Goal: Information Seeking & Learning: Find contact information

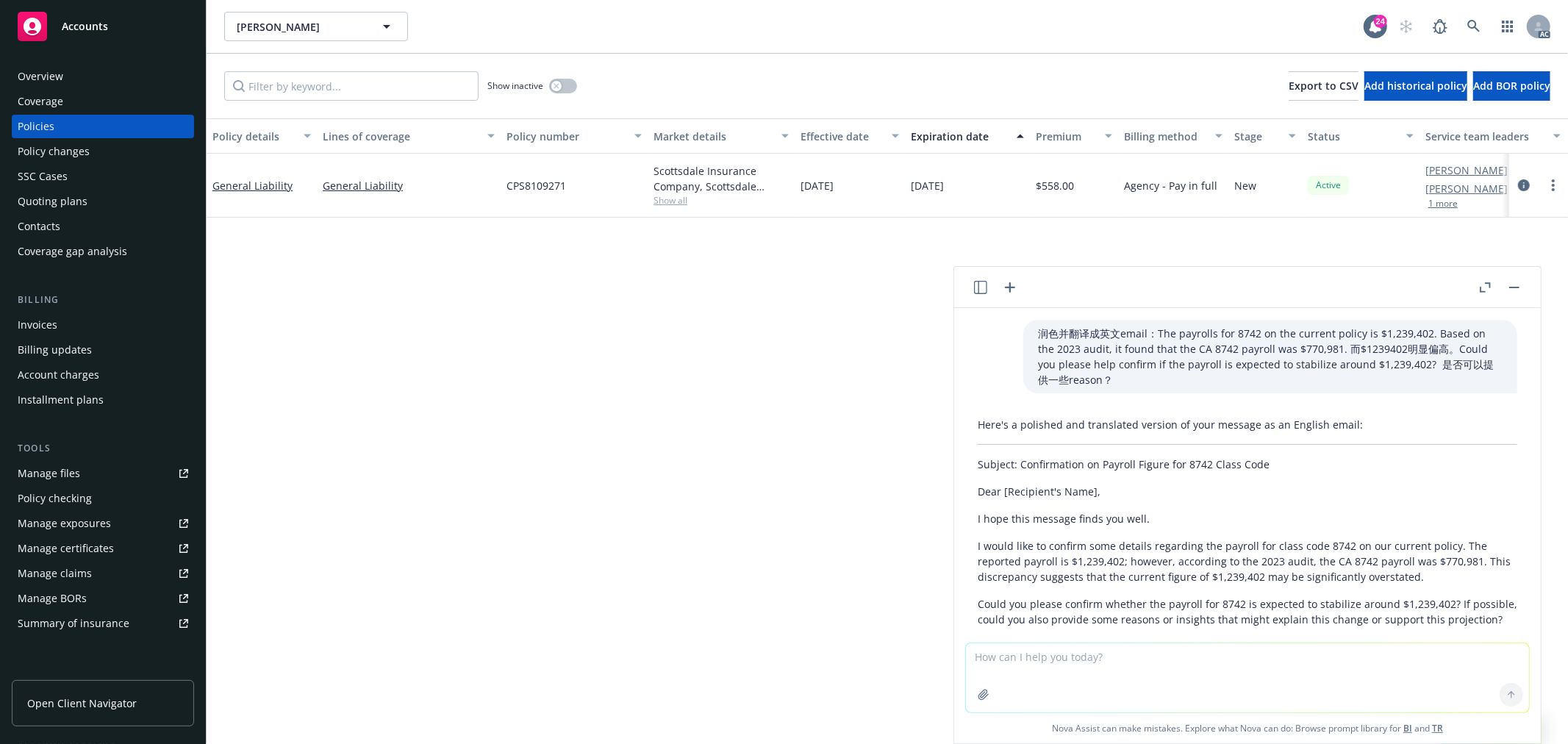
scroll to position [223, 0]
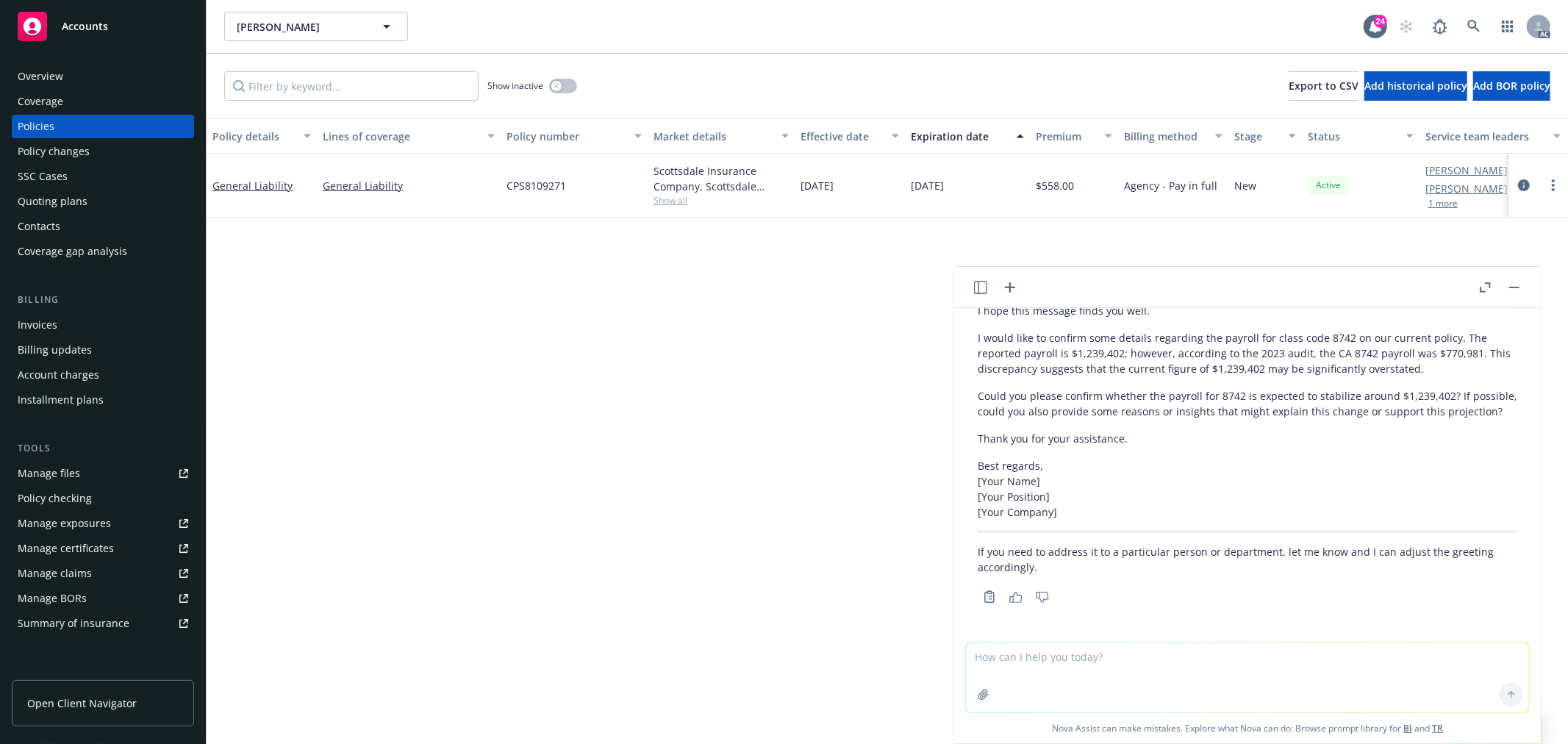
click at [1112, 662] on textarea at bounding box center [1248, 678] width 564 height 69
paste textarea "Additionally, [PERSON_NAME] is asking for 5 Years of losses, but we only have t…"
type textarea "check grammar: Additionally, [PERSON_NAME] is asking for 5 Years of losses, but…"
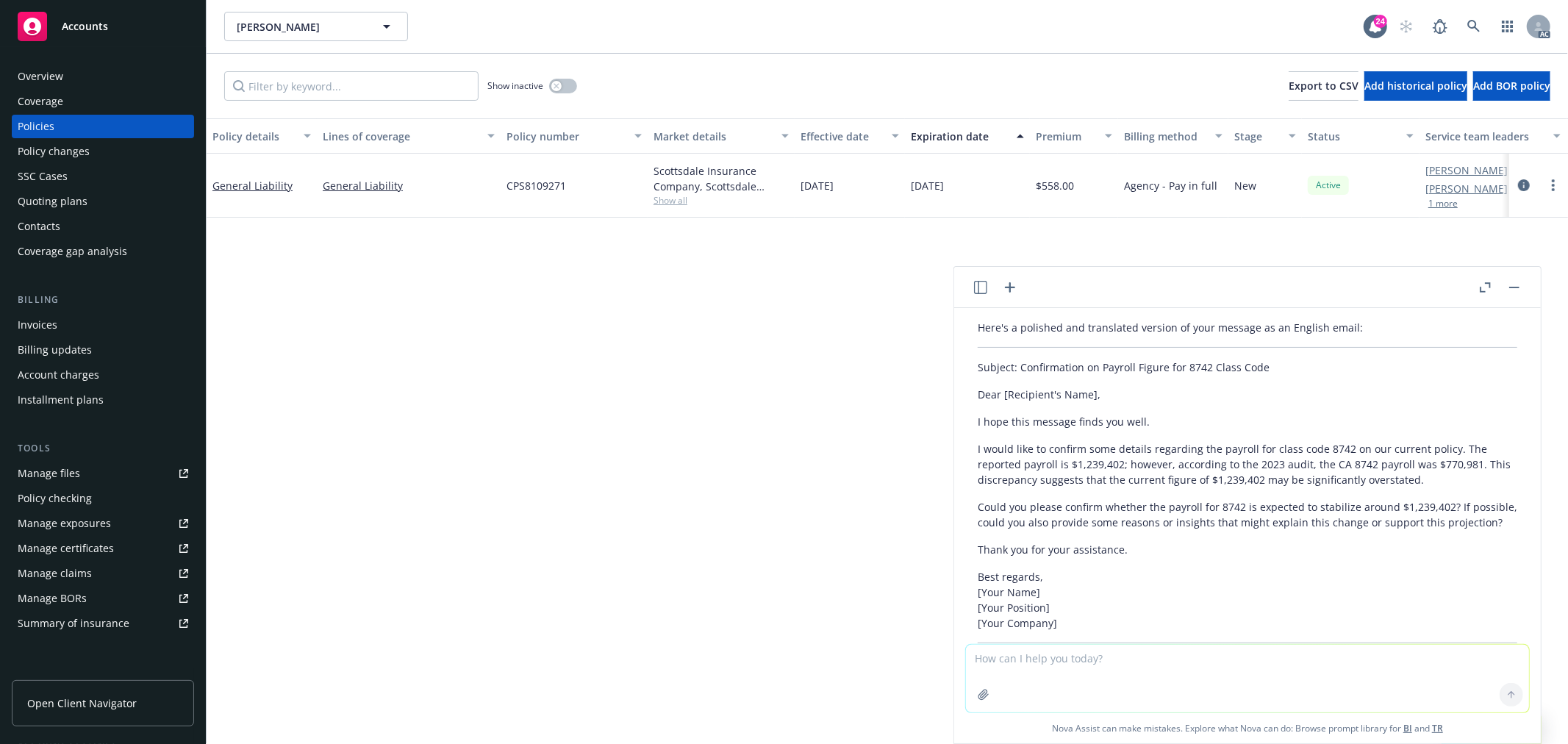
scroll to position [342, 0]
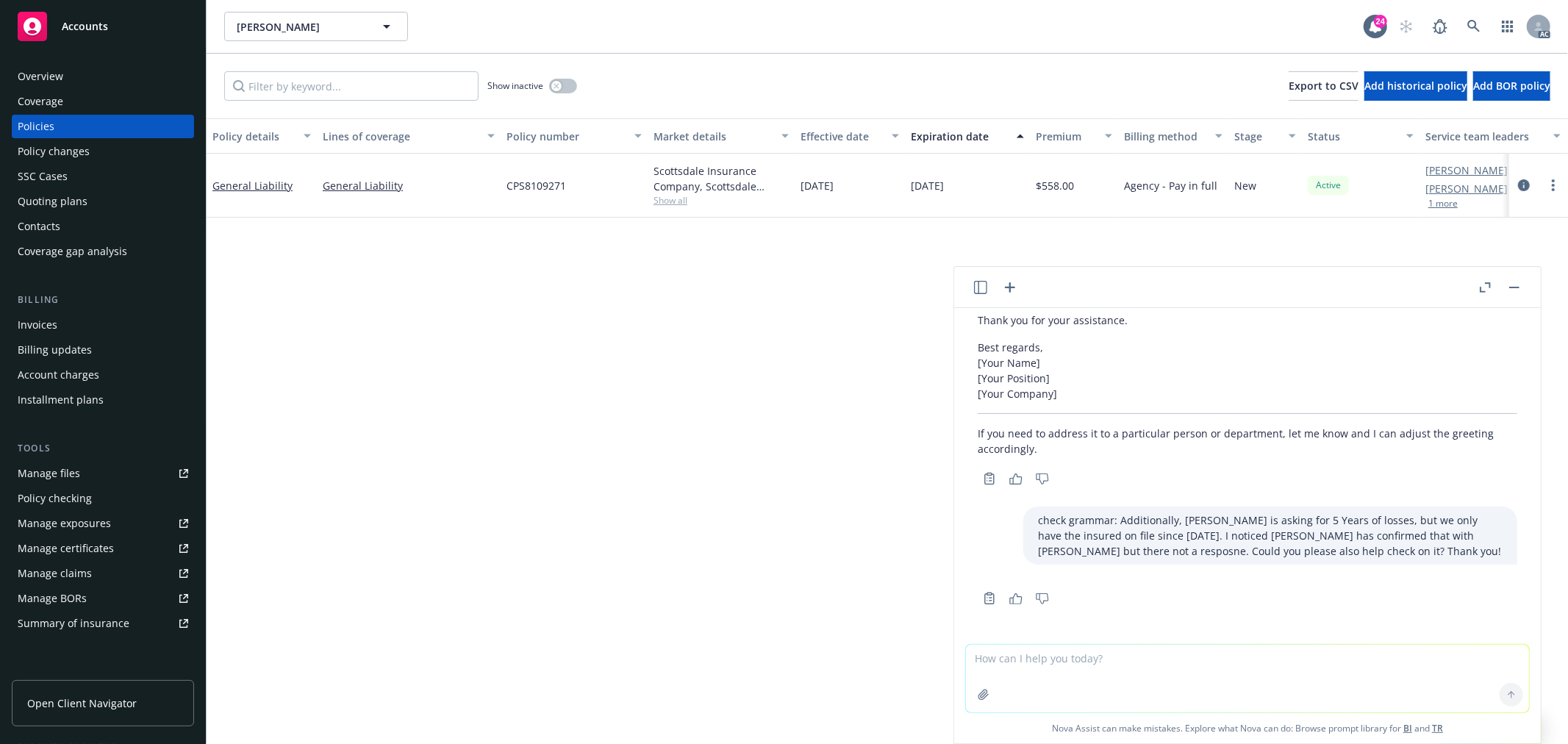
click at [981, 289] on icon "button" at bounding box center [981, 287] width 13 height 13
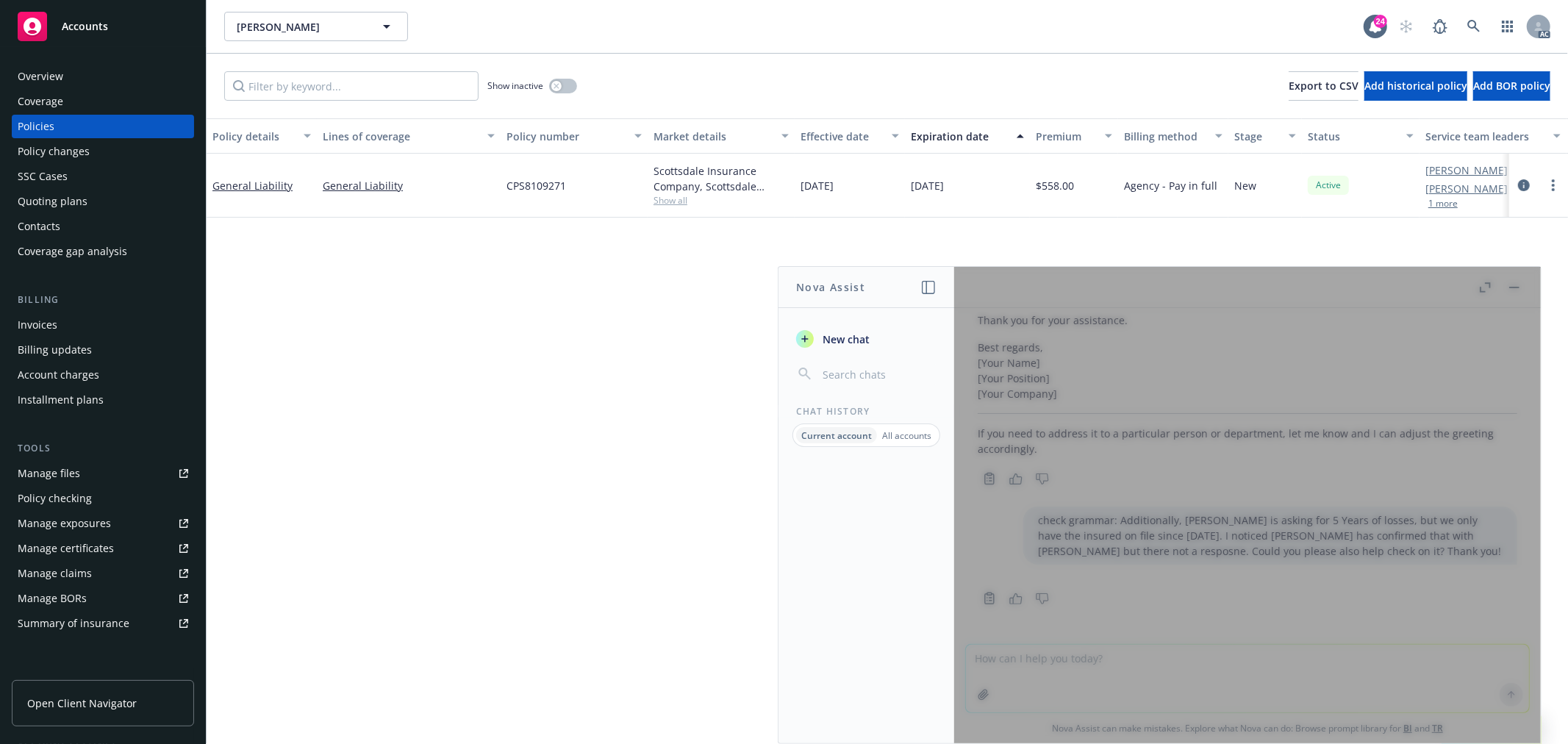
click at [931, 289] on icon "button" at bounding box center [929, 287] width 13 height 13
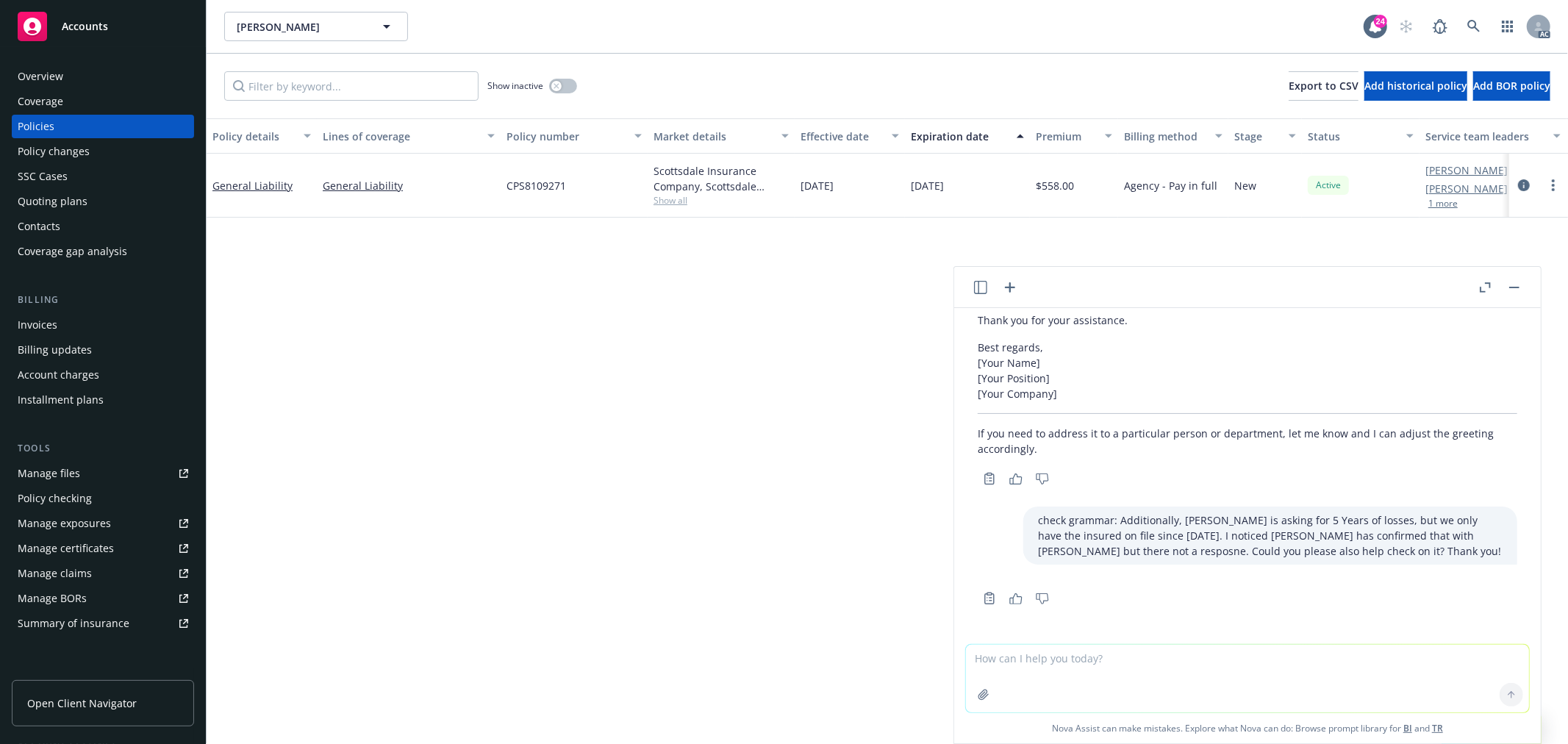
click at [986, 292] on icon "button" at bounding box center [981, 287] width 13 height 13
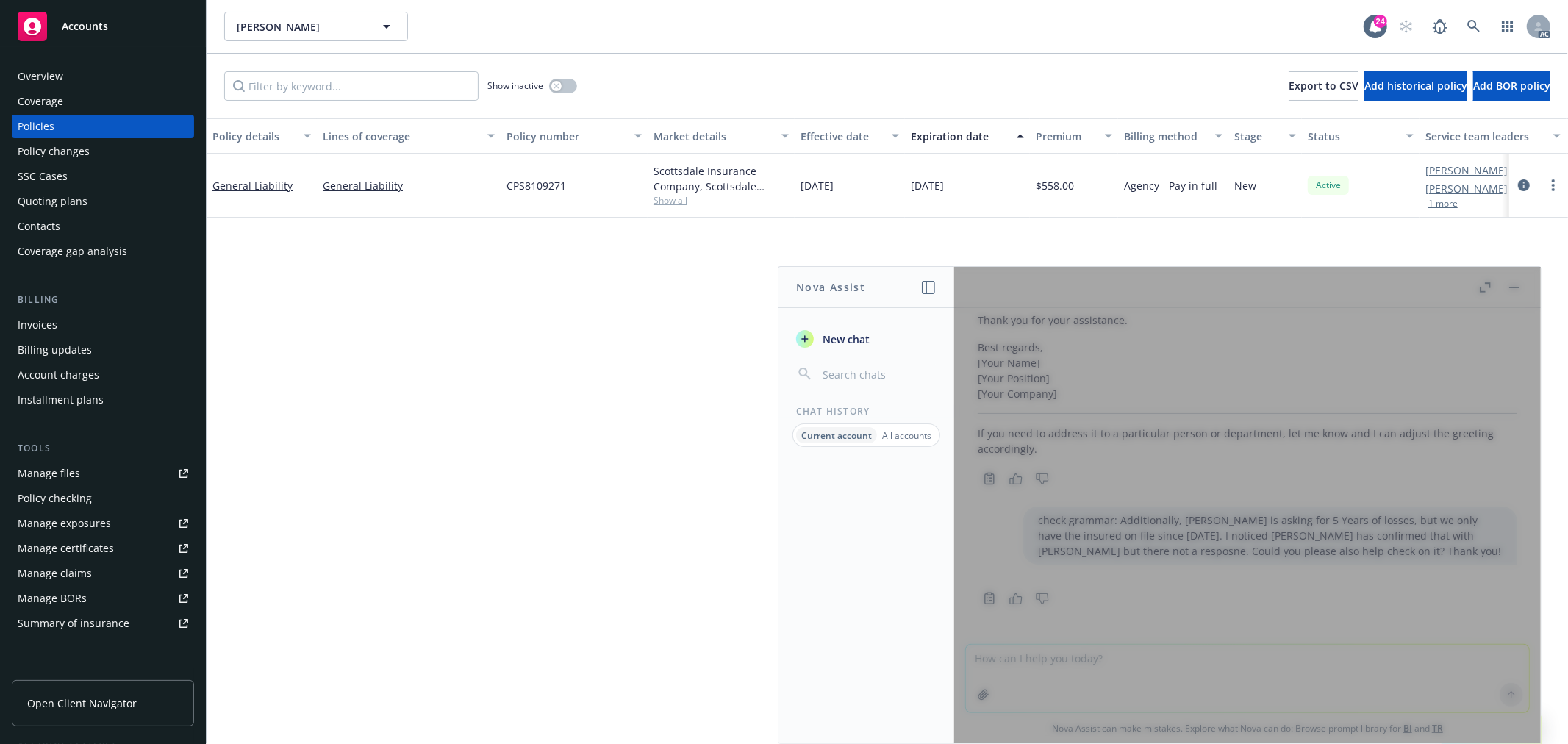
click at [1103, 613] on div at bounding box center [1248, 505] width 586 height 476
click at [924, 284] on icon "button" at bounding box center [929, 287] width 13 height 13
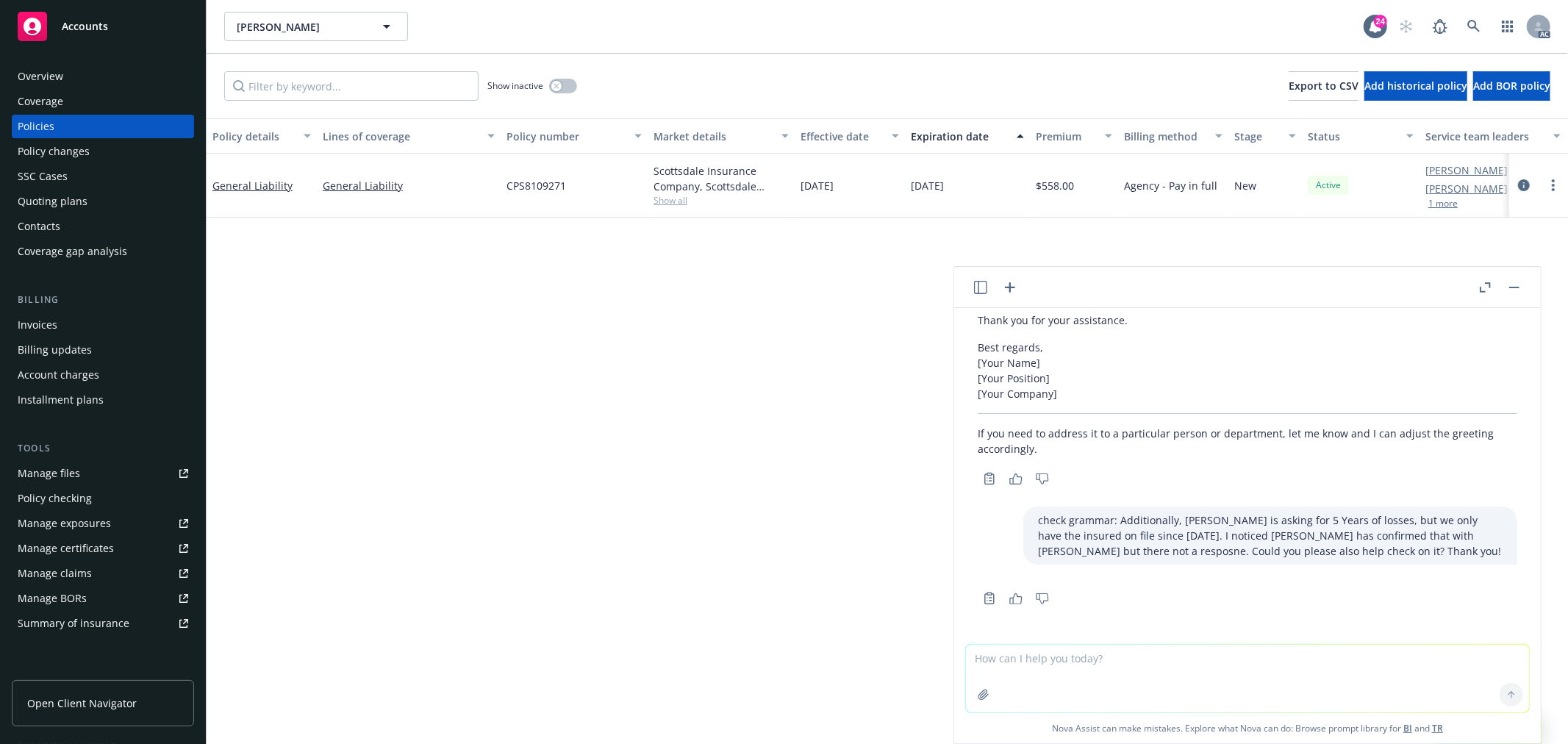
click at [1102, 665] on textarea at bounding box center [1248, 679] width 564 height 68
click at [1243, 550] on p "check grammar: Additionally, [PERSON_NAME] is asking for 5 Years of losses, but…" at bounding box center [1270, 536] width 465 height 47
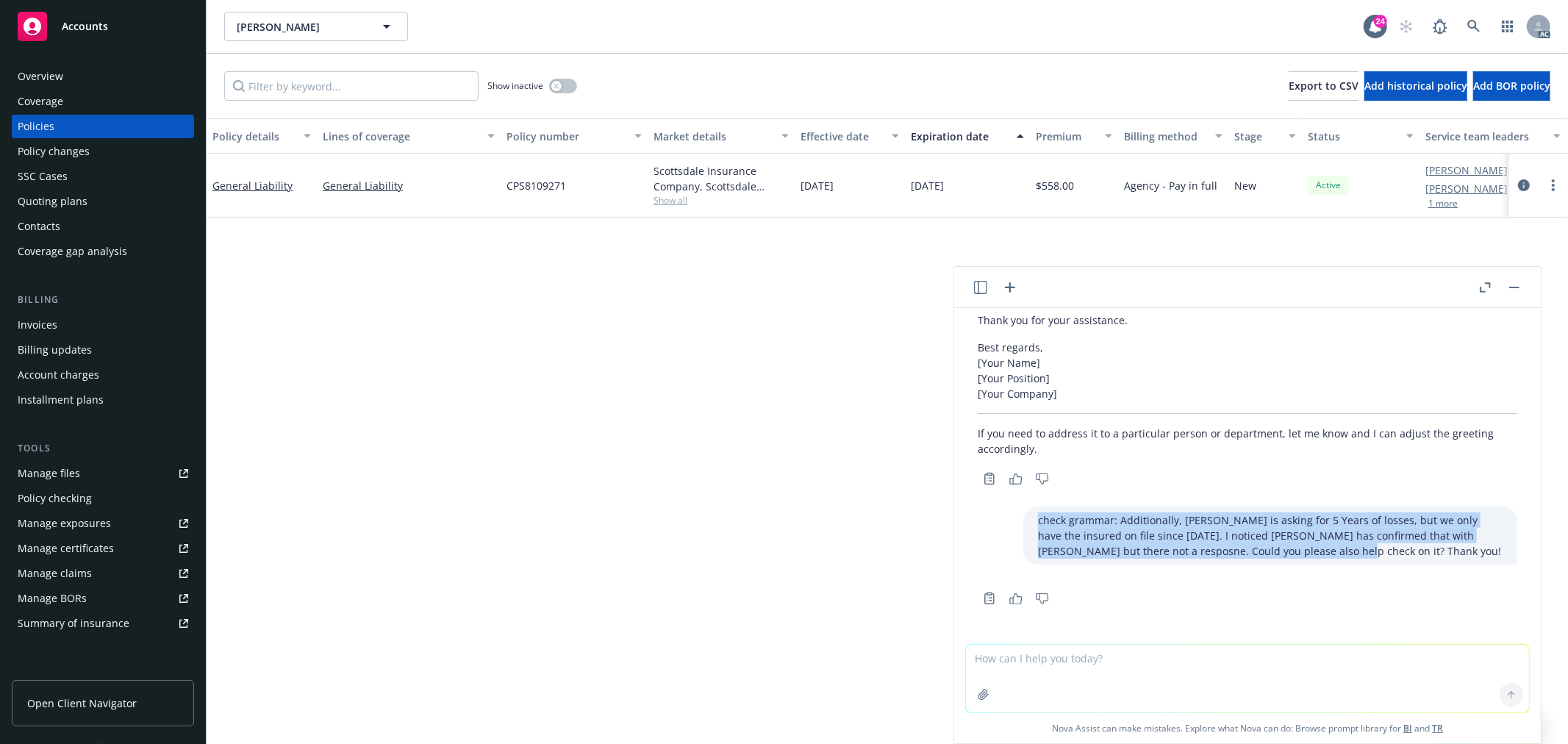
drag, startPoint x: 1243, startPoint y: 550, endPoint x: 1013, endPoint y: 520, distance: 231.9
click at [1038, 520] on p "check grammar: Additionally, [PERSON_NAME] is asking for 5 Years of losses, but…" at bounding box center [1270, 536] width 465 height 47
copy p "check grammar: Additionally, [PERSON_NAME] is asking for 5 Years of losses, but…"
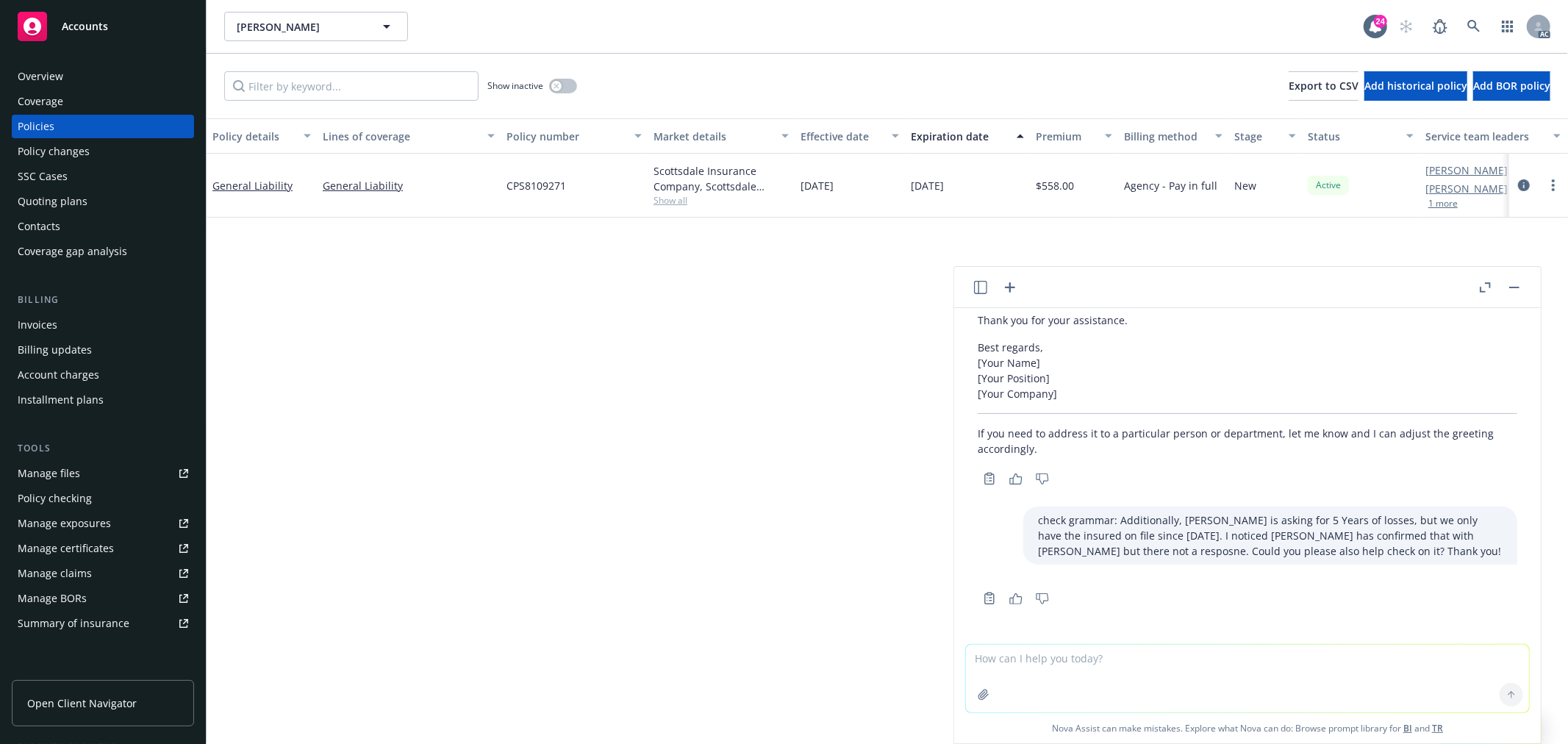
click at [1039, 656] on textarea at bounding box center [1248, 679] width 564 height 68
paste textarea "check grammar: Additionally, [PERSON_NAME] is asking for 5 Years of losses, but…"
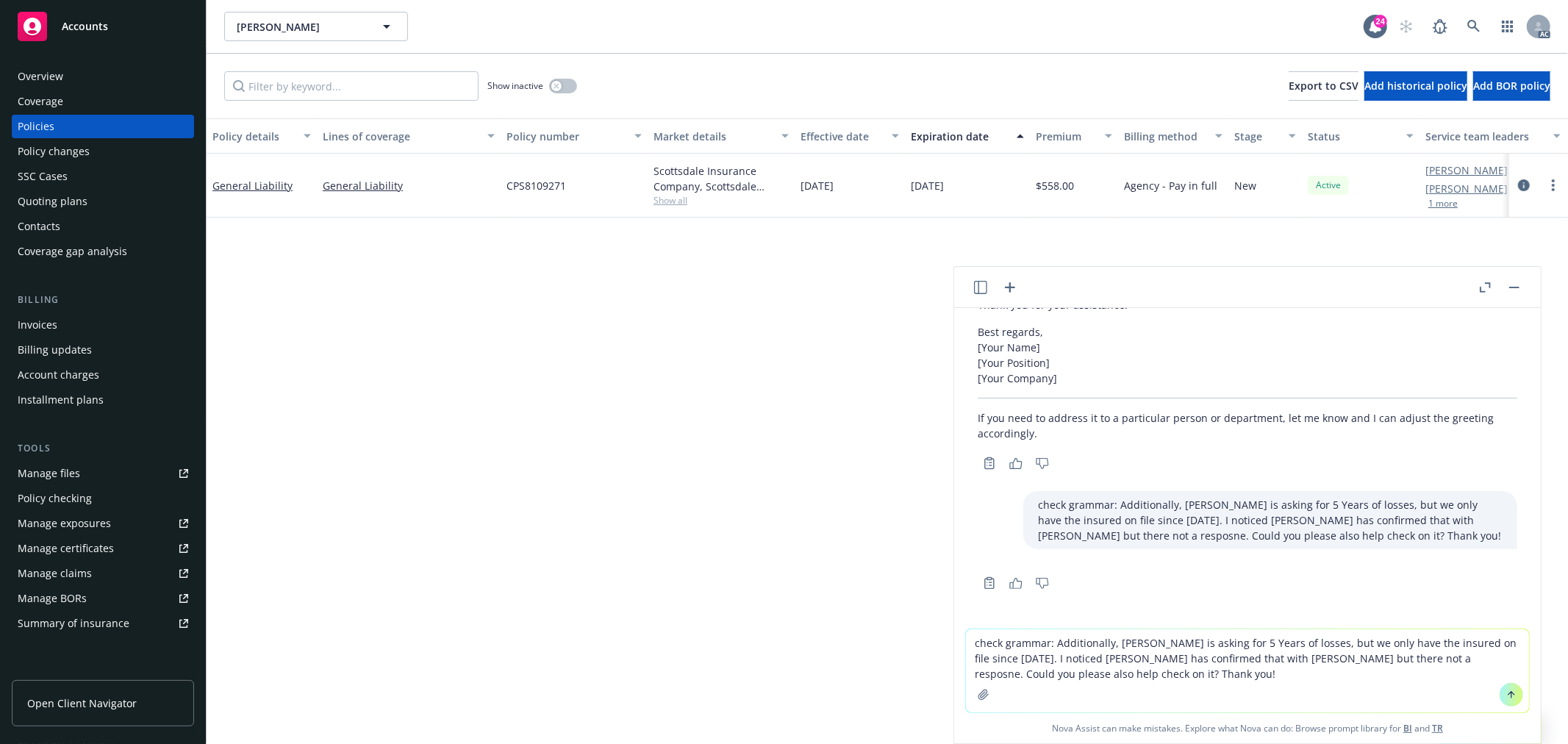
click at [1155, 681] on textarea "check grammar: Additionally, [PERSON_NAME] is asking for 5 Years of losses, but…" at bounding box center [1248, 671] width 564 height 83
drag, startPoint x: 1045, startPoint y: 673, endPoint x: 954, endPoint y: 648, distance: 94.4
click at [955, 648] on div "check grammar: Additionally, Carrier is asking for 5 Years of losses, but we on…" at bounding box center [1248, 686] width 586 height 114
type textarea "check grammar: Additionally, [PERSON_NAME] is asking for 5 Years of losses, but…"
click at [1509, 693] on icon at bounding box center [1512, 693] width 6 height 3
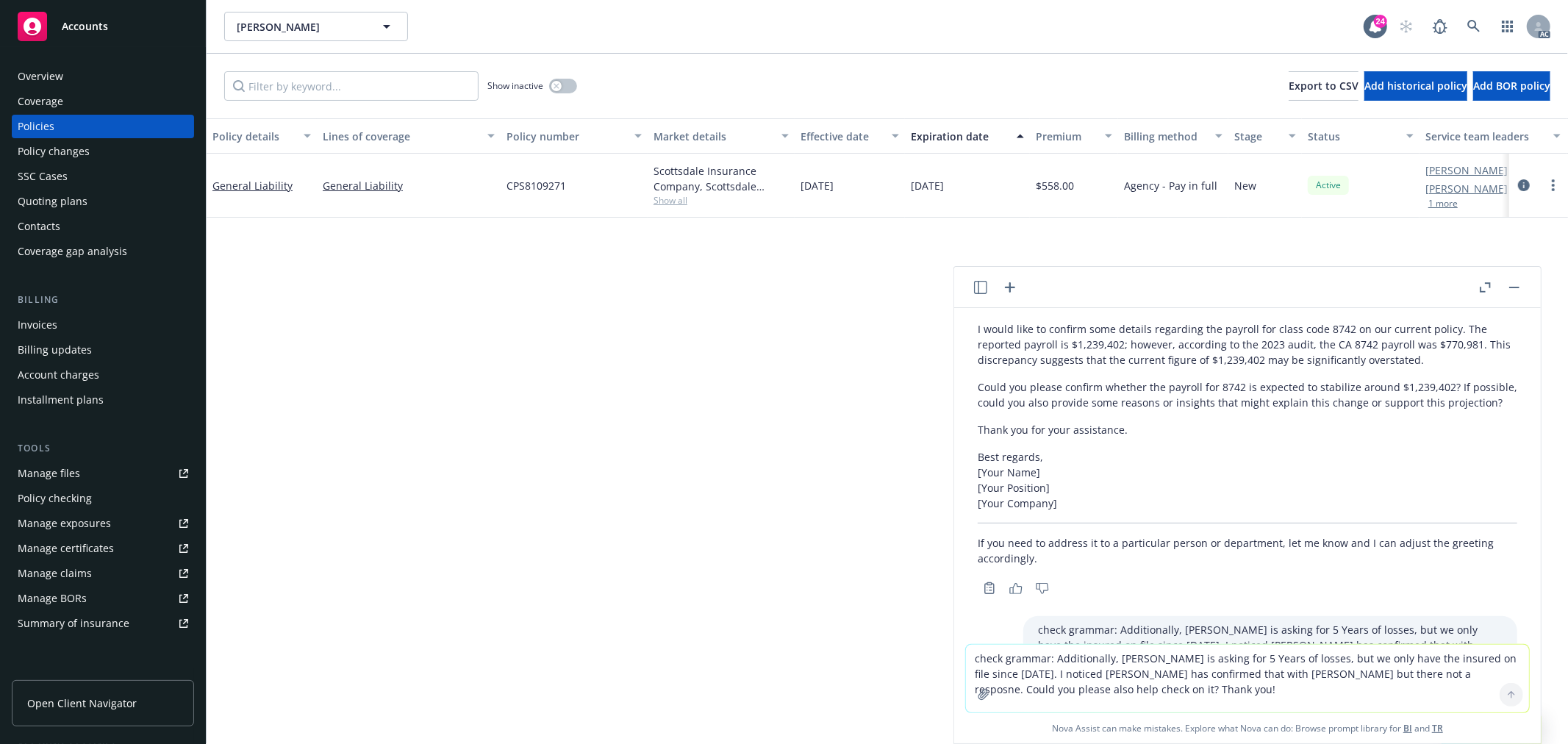
scroll to position [461, 0]
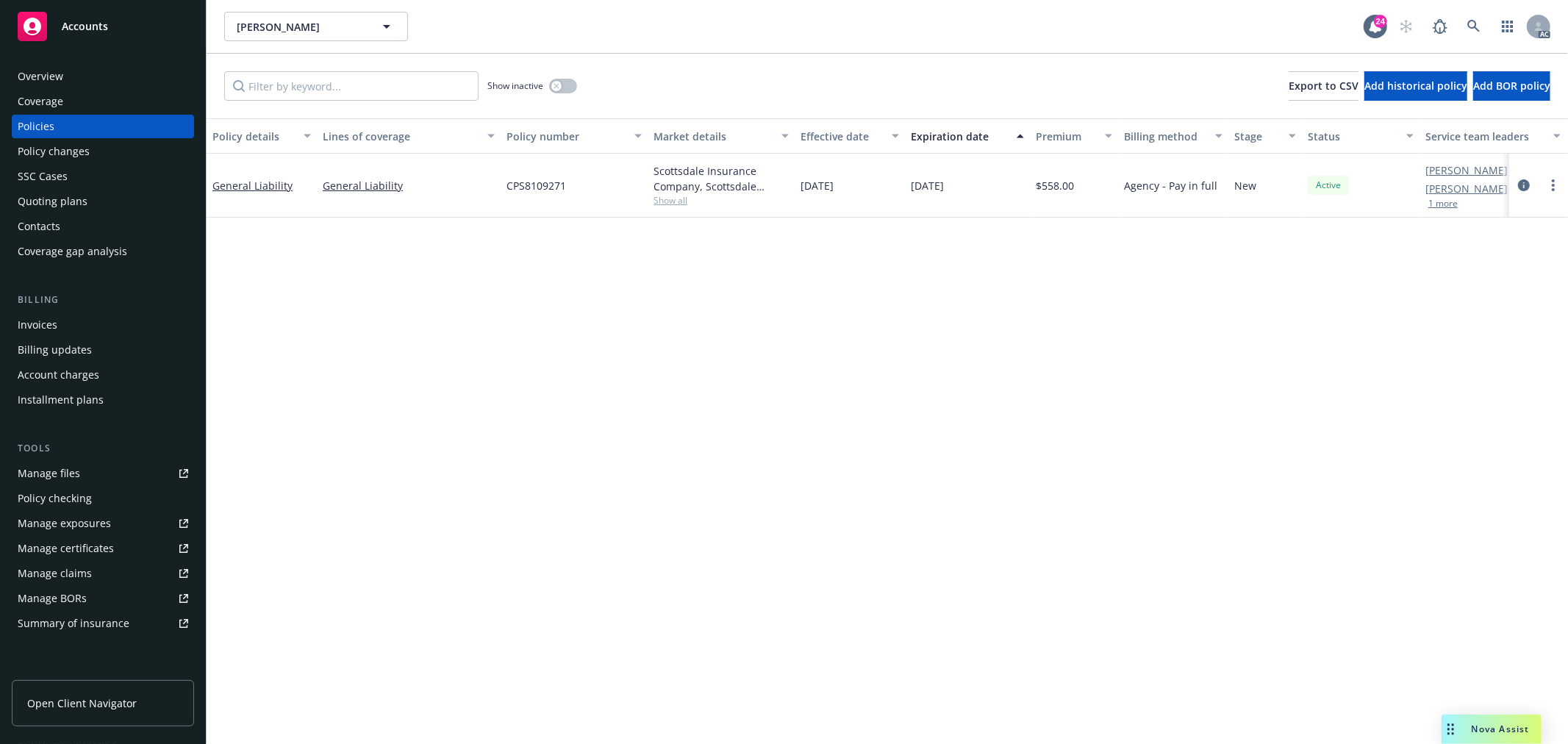
click at [1479, 730] on span "Nova Assist" at bounding box center [1501, 728] width 58 height 12
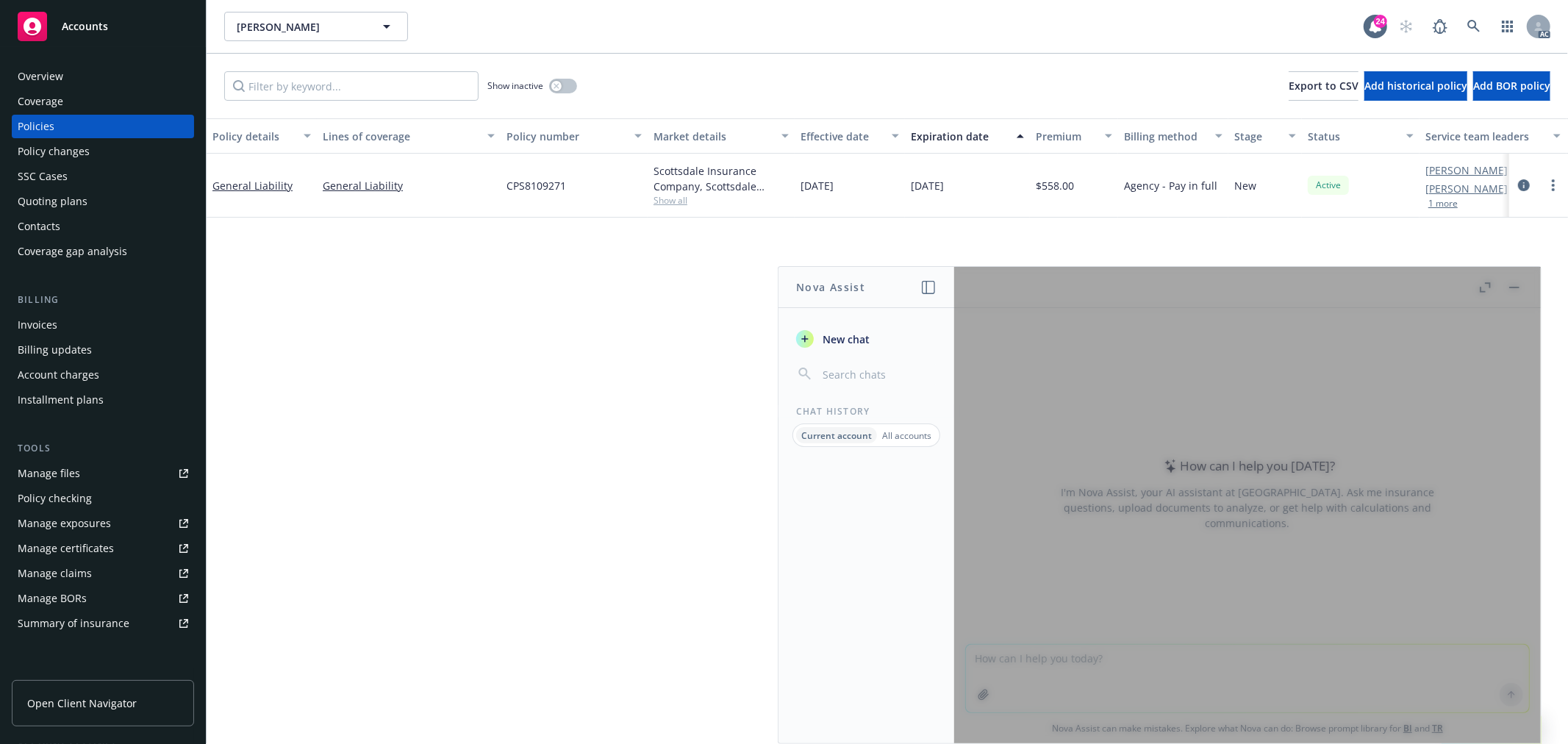
click at [1118, 655] on div at bounding box center [1248, 505] width 586 height 476
click at [1074, 656] on div at bounding box center [1248, 505] width 586 height 476
click at [925, 285] on icon "button" at bounding box center [929, 287] width 13 height 13
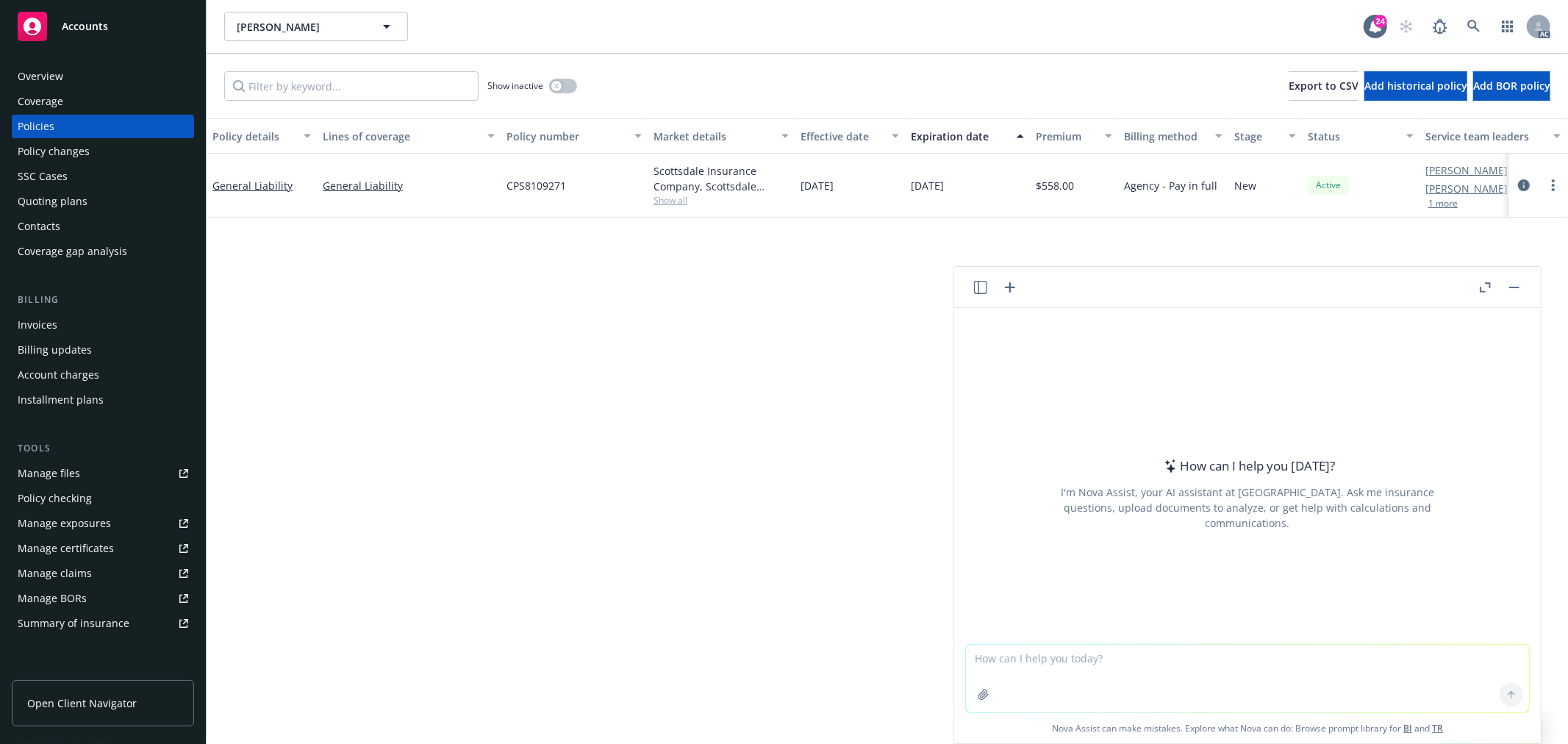
click at [1055, 658] on textarea at bounding box center [1248, 679] width 564 height 68
paste textarea "check grammar: Additionally, [PERSON_NAME] is asking for 5 Years of losses, but…"
type textarea "check grammar: Additionally, [PERSON_NAME] is asking for 5 Years of losses, but…"
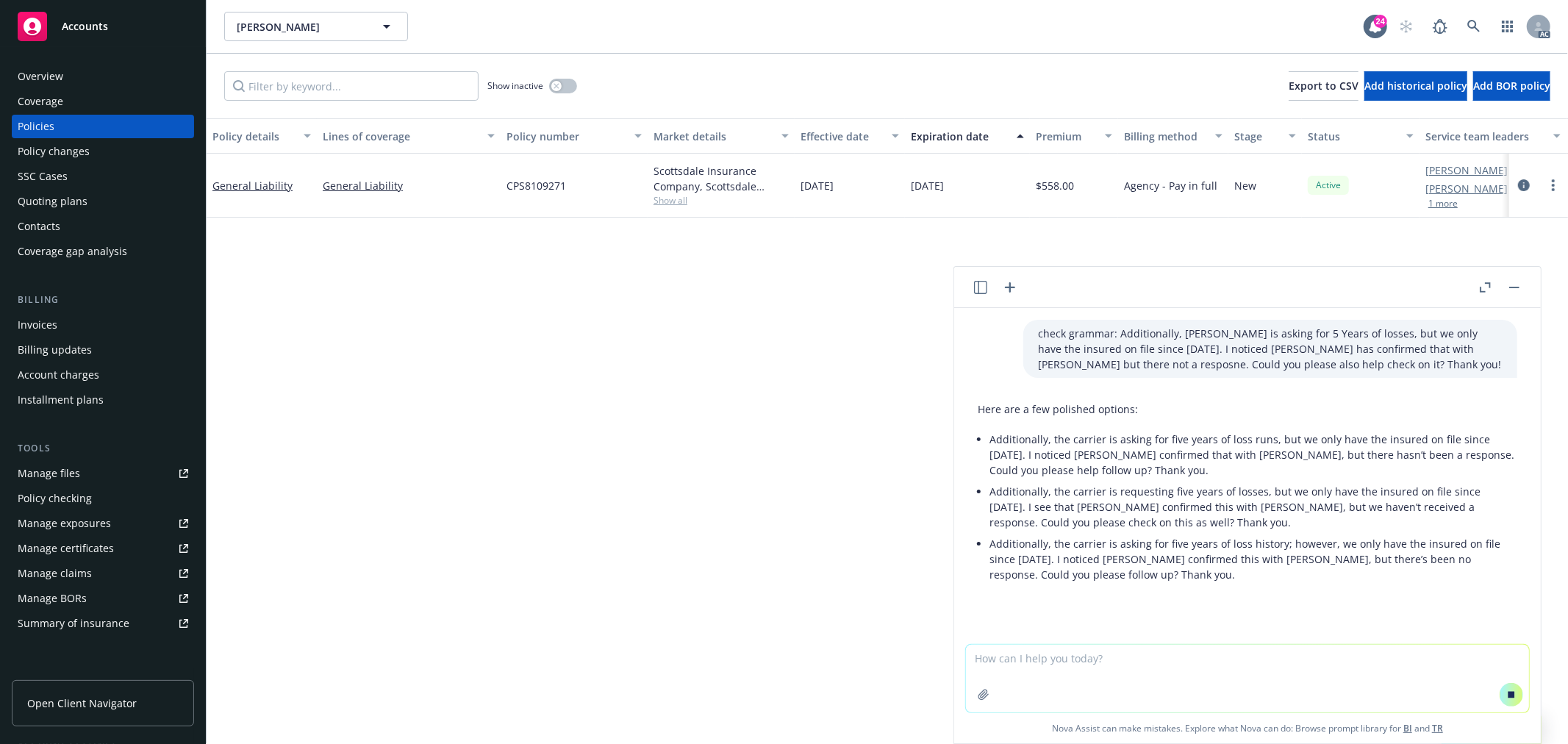
scroll to position [9, 0]
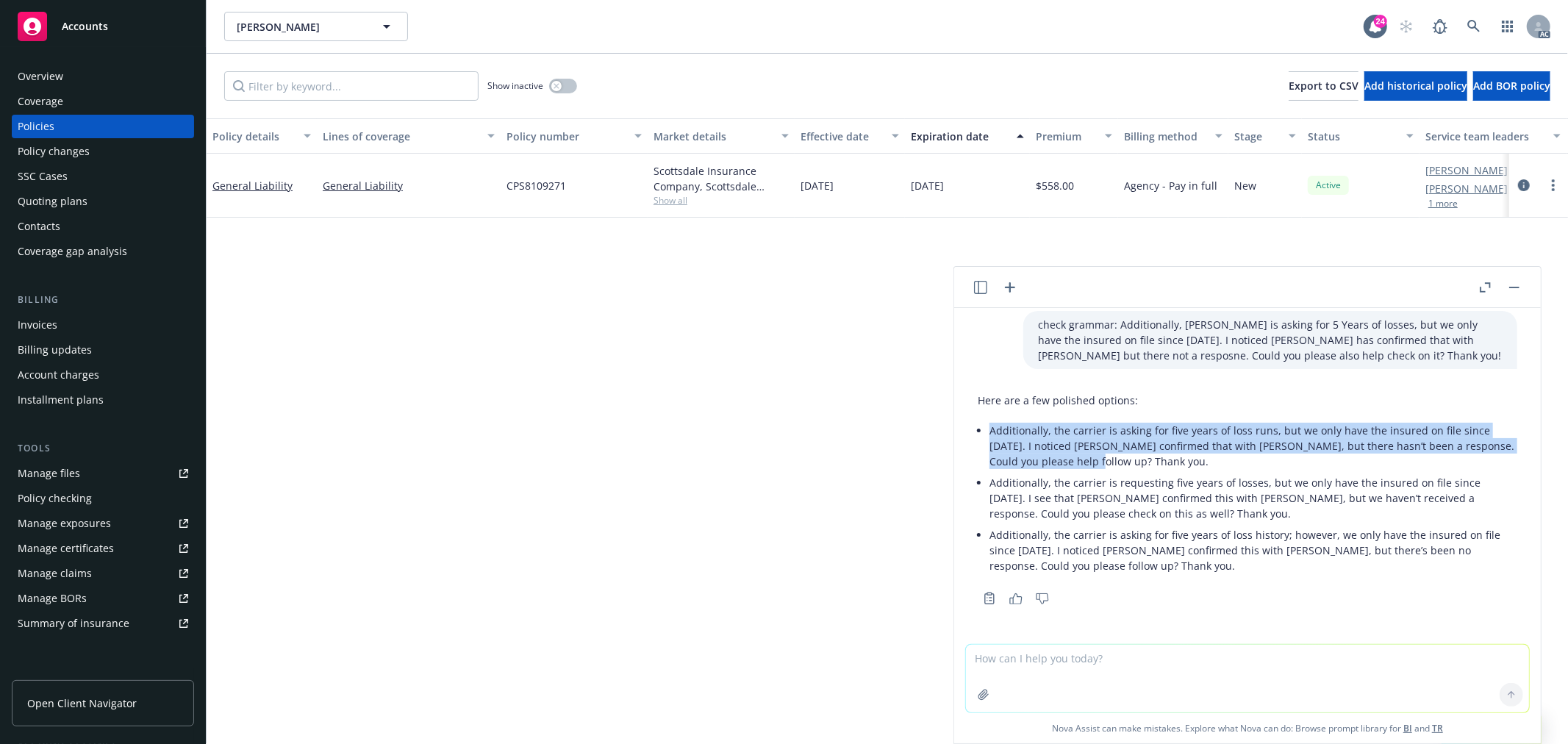
drag, startPoint x: 1094, startPoint y: 466, endPoint x: 987, endPoint y: 432, distance: 112.3
click at [987, 432] on div "Here are a few polished options: Additionally, the carrier is asking for five y…" at bounding box center [1247, 484] width 540 height 195
copy p "Additionally, the carrier is asking for five years of loss runs, but we only ha…"
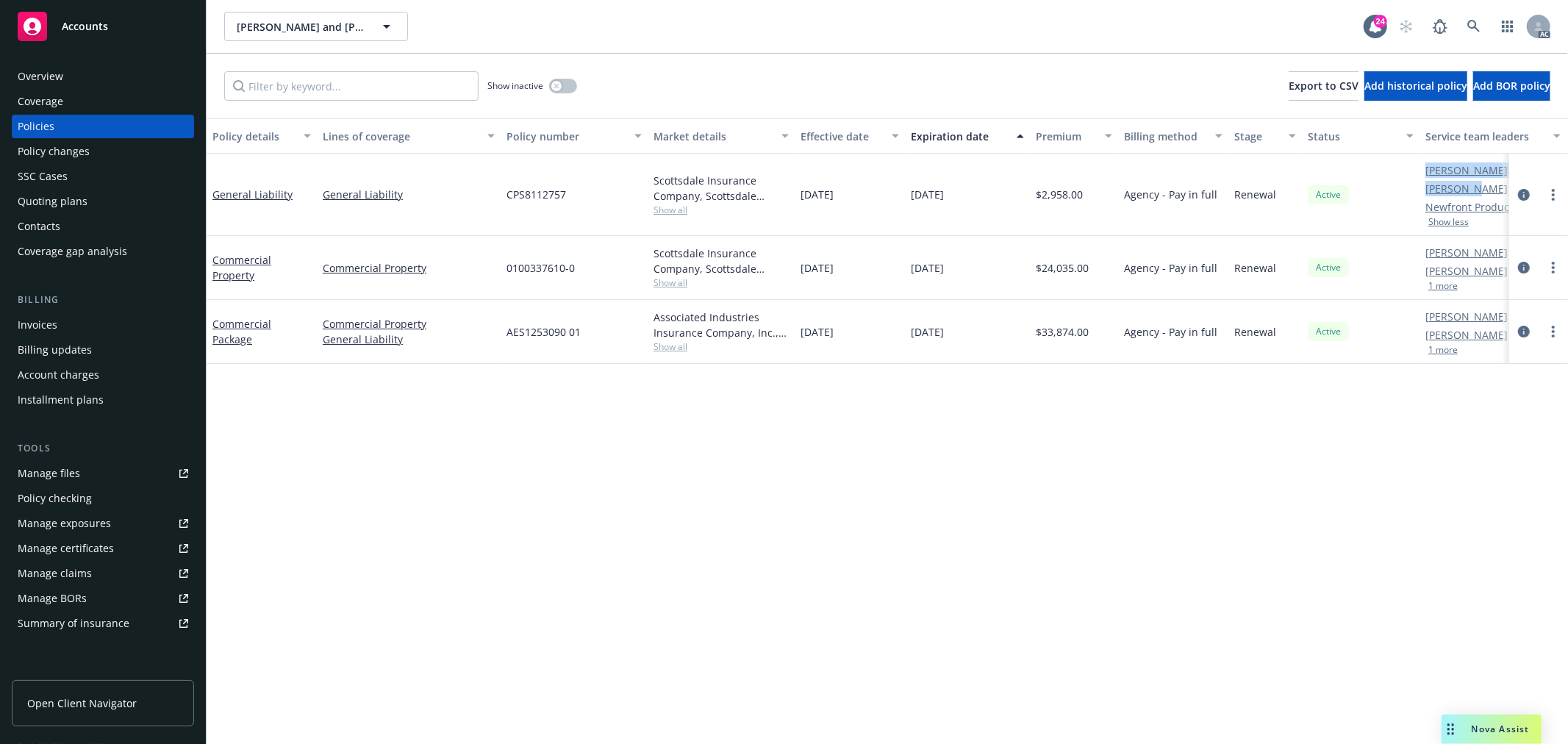
click at [1408, 198] on div "Active" at bounding box center [1361, 194] width 118 height 82
drag, startPoint x: 1420, startPoint y: 193, endPoint x: 1397, endPoint y: 180, distance: 26.4
click at [1478, 188] on div "Michael Chapman AC Sarah Bowman AM Newfront Producer PD Show less" at bounding box center [1494, 194] width 147 height 82
copy link "Sarah Bow"
click at [557, 82] on div "button" at bounding box center [556, 86] width 11 height 11
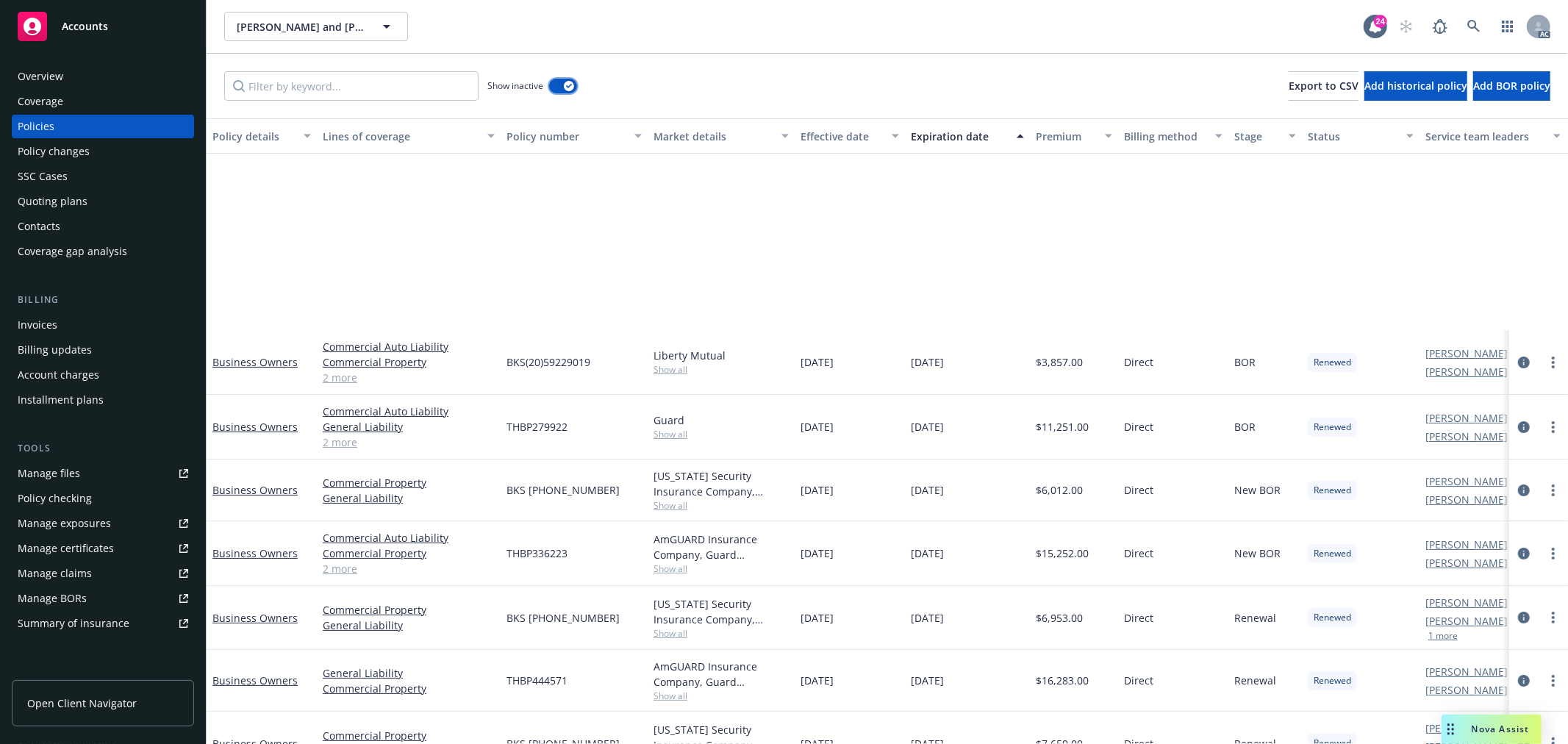
scroll to position [245, 0]
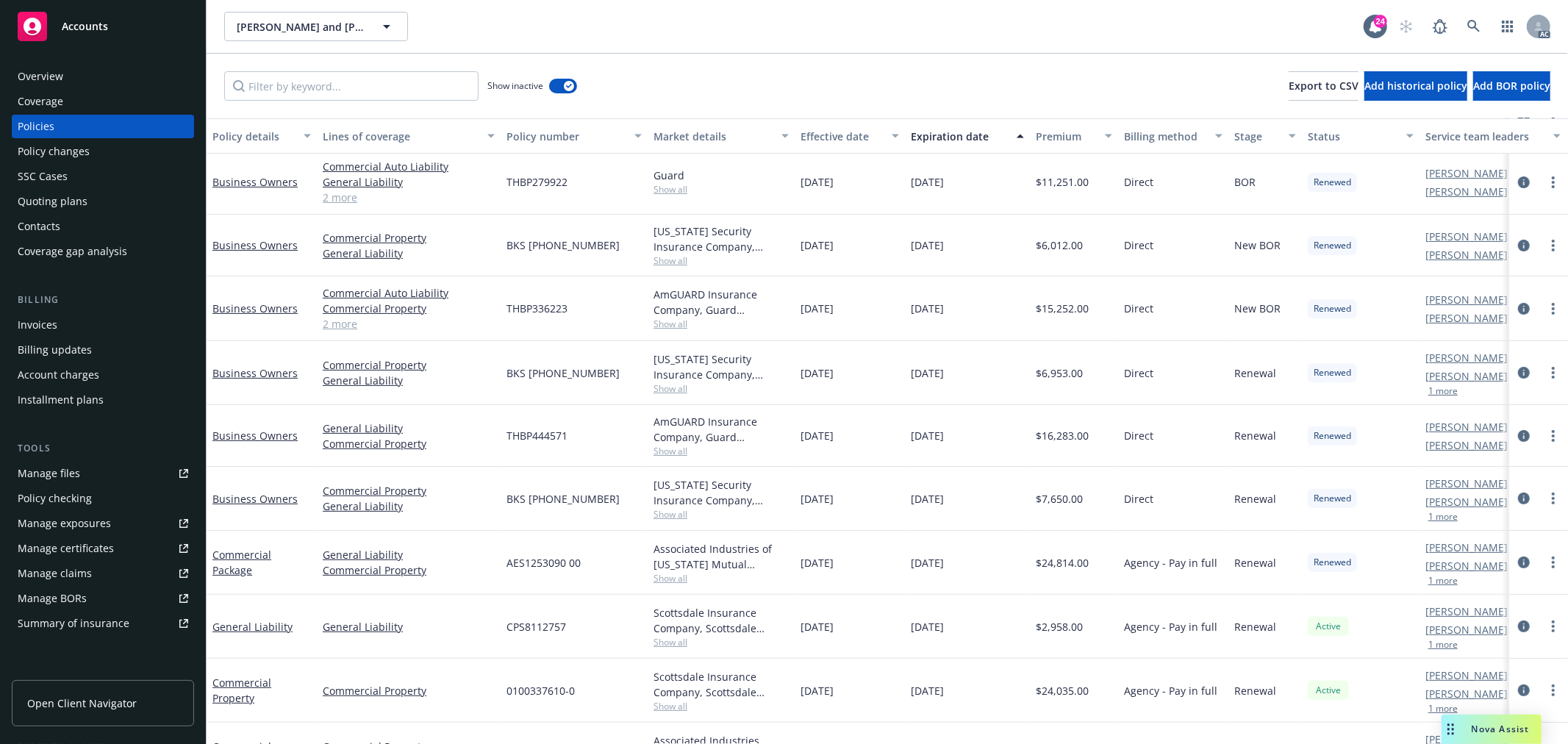
click at [344, 321] on link "2 more" at bounding box center [408, 323] width 172 height 16
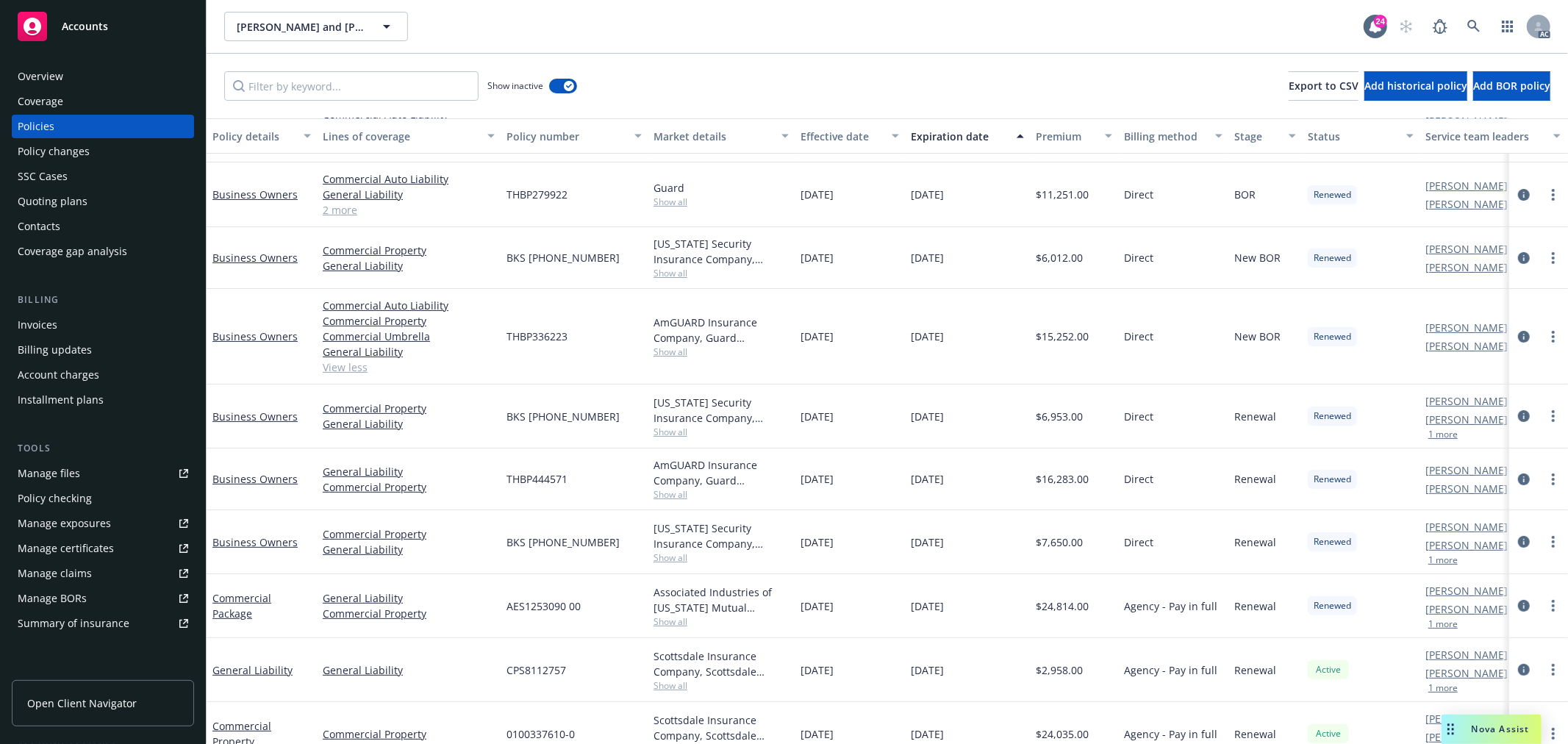
scroll to position [81, 0]
